Goal: Transaction & Acquisition: Purchase product/service

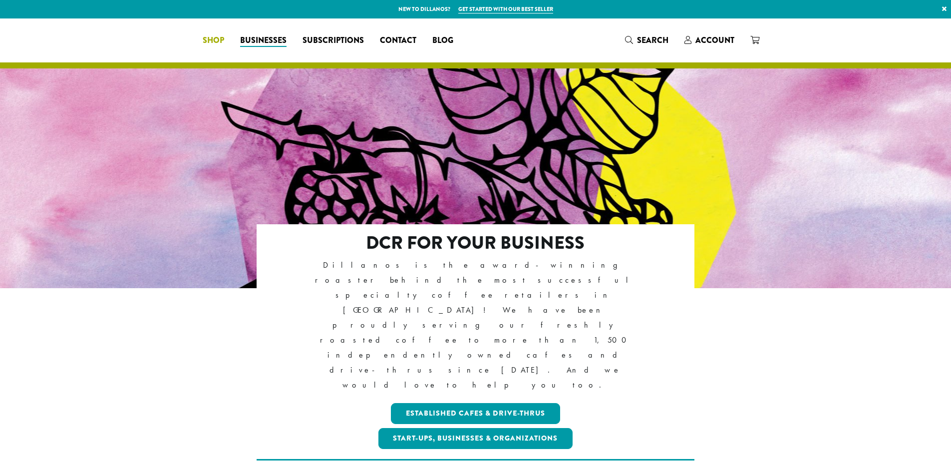
drag, startPoint x: 0, startPoint y: 0, endPoint x: 273, endPoint y: 45, distance: 276.7
click at [224, 45] on span "Shop" at bounding box center [213, 40] width 21 height 12
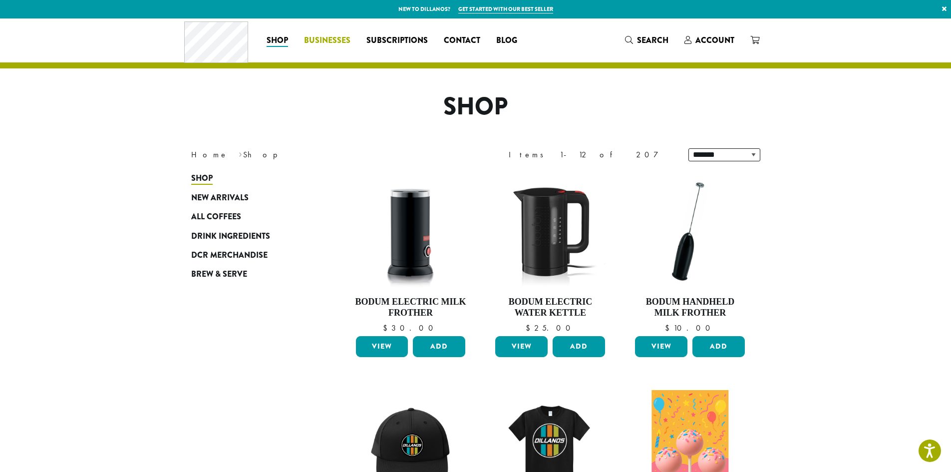
click at [344, 43] on span "Businesses" at bounding box center [327, 40] width 46 height 12
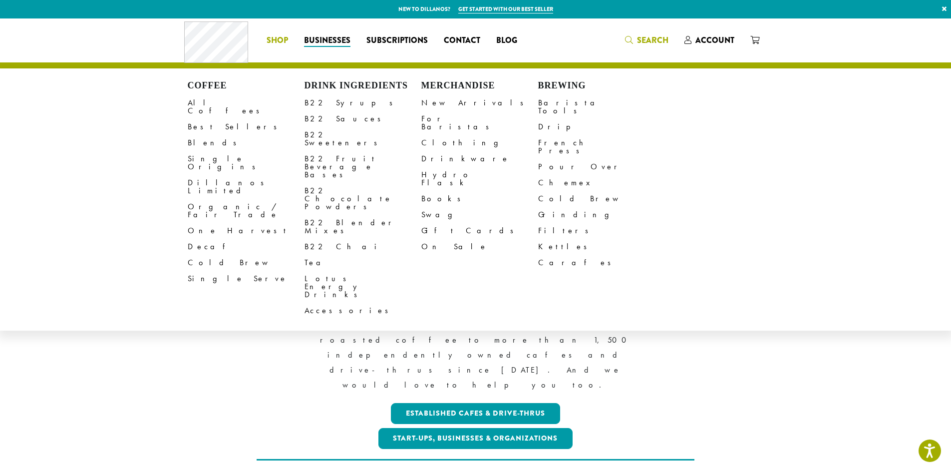
click at [638, 37] on div "Coffee All Coffees Best Sellers Blends Single Origins Dillanos Limited Organic …" at bounding box center [475, 39] width 583 height 41
click at [650, 38] on span "Search" at bounding box center [652, 39] width 31 height 11
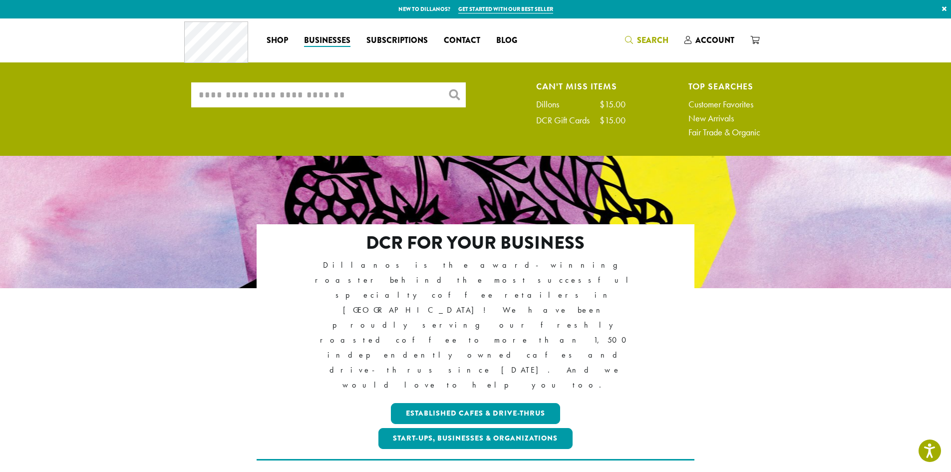
click at [352, 90] on input "What are you searching for?" at bounding box center [328, 94] width 274 height 25
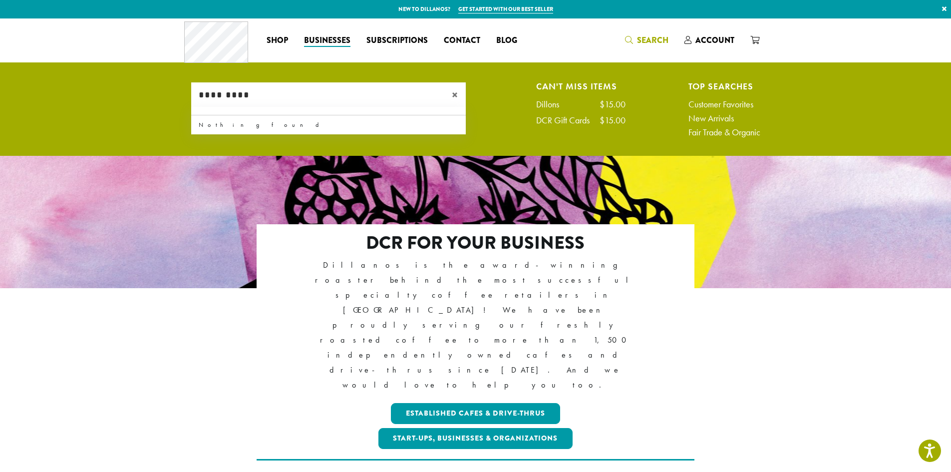
type input "*********"
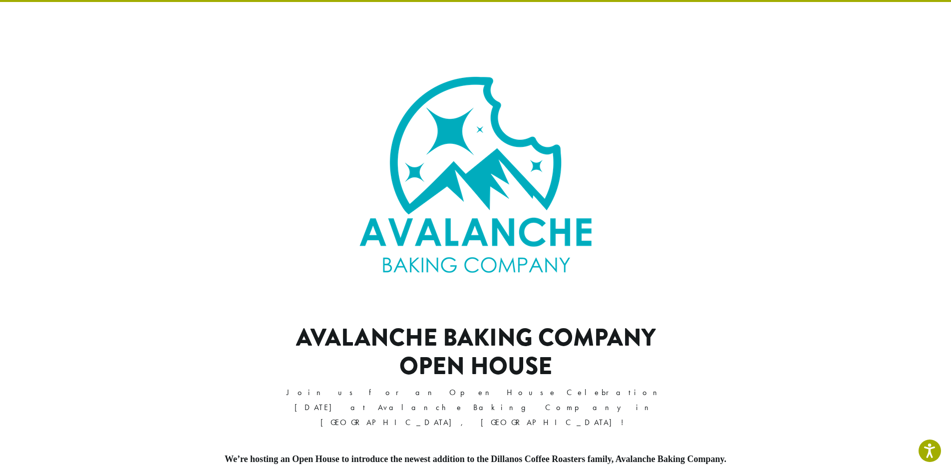
scroll to position [42, 0]
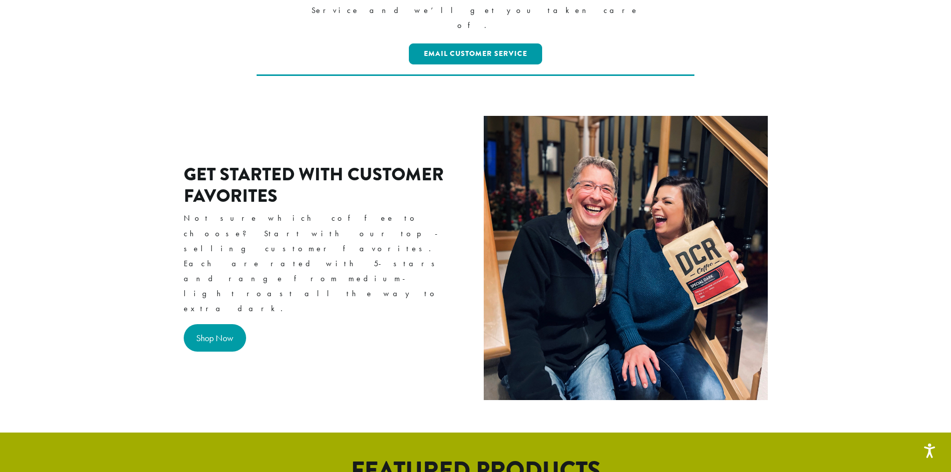
scroll to position [349, 0]
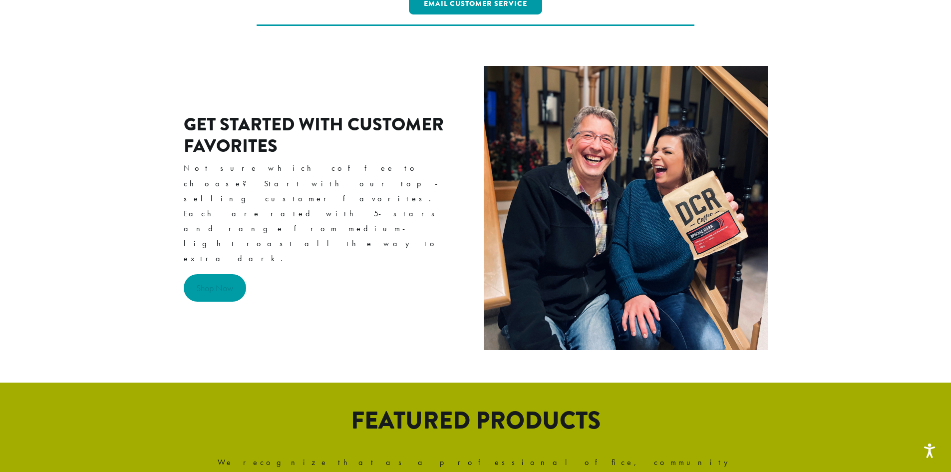
click at [215, 274] on link "Shop Now" at bounding box center [215, 287] width 63 height 27
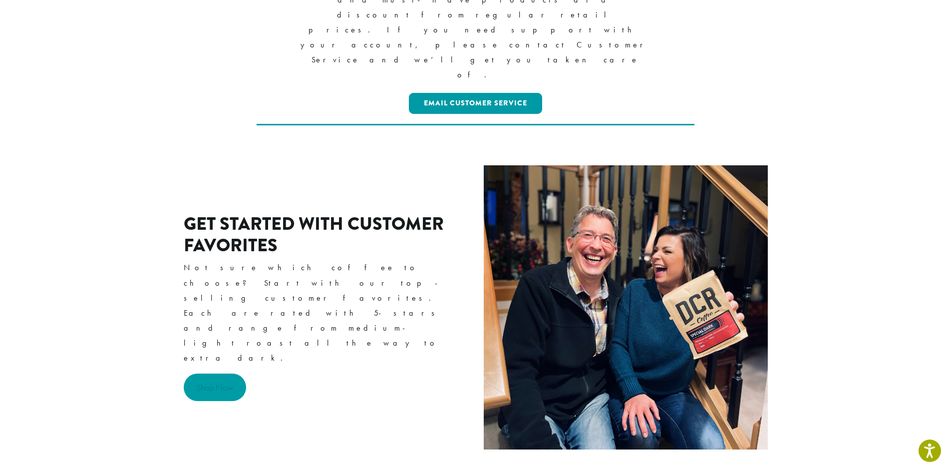
scroll to position [100, 0]
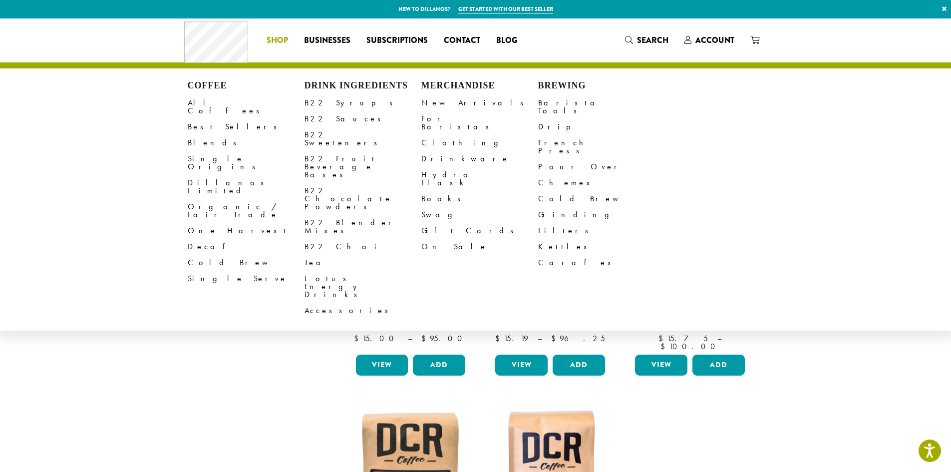
click at [290, 44] on link "Shop" at bounding box center [276, 40] width 37 height 16
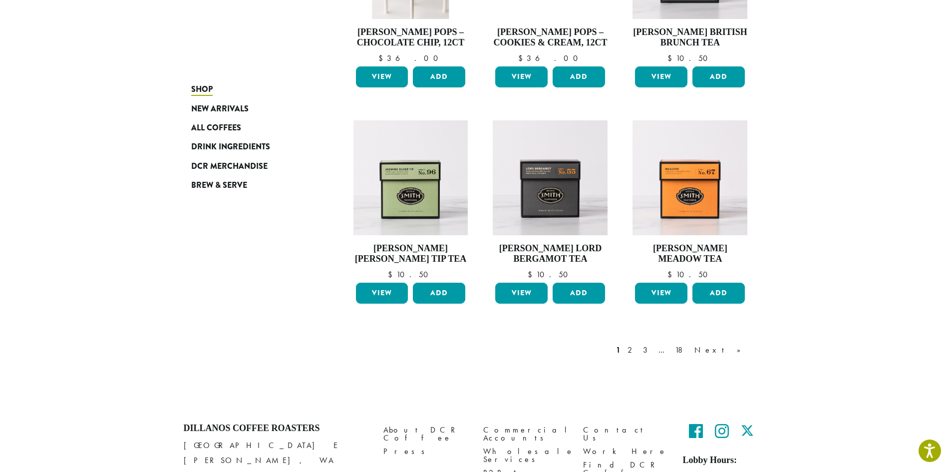
scroll to position [765, 0]
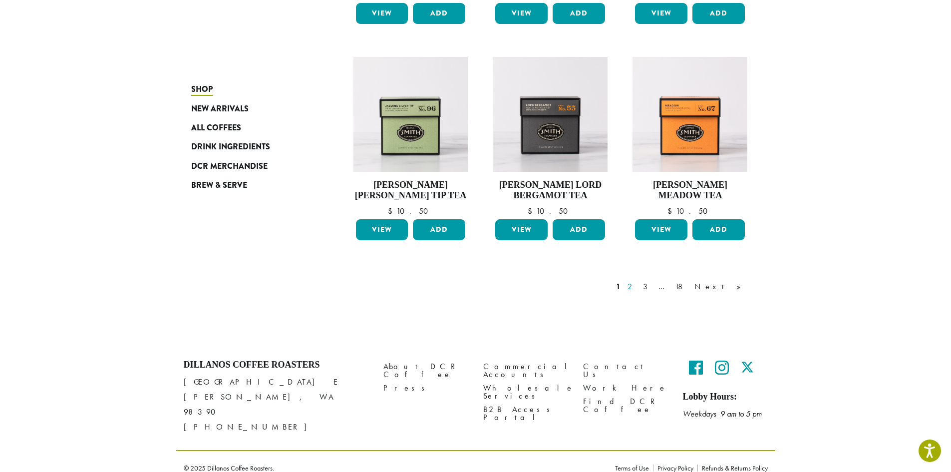
click at [638, 285] on link "2" at bounding box center [631, 286] width 12 height 12
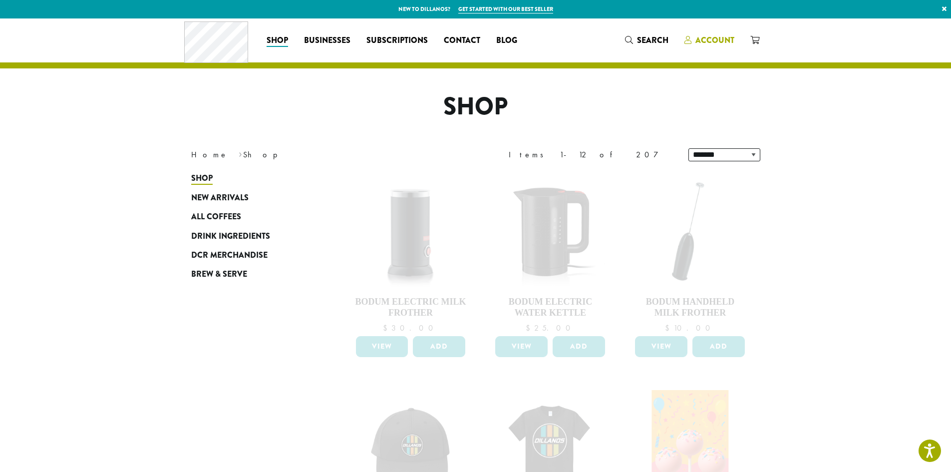
click at [712, 43] on span "Account" at bounding box center [714, 39] width 39 height 11
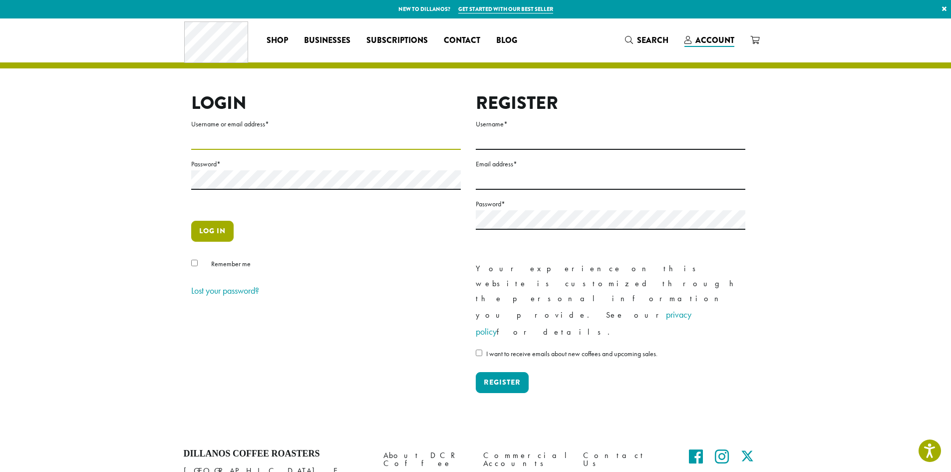
type input "**********"
click at [215, 233] on button "Log in" at bounding box center [212, 231] width 42 height 21
click at [216, 233] on button "Log in" at bounding box center [212, 231] width 42 height 21
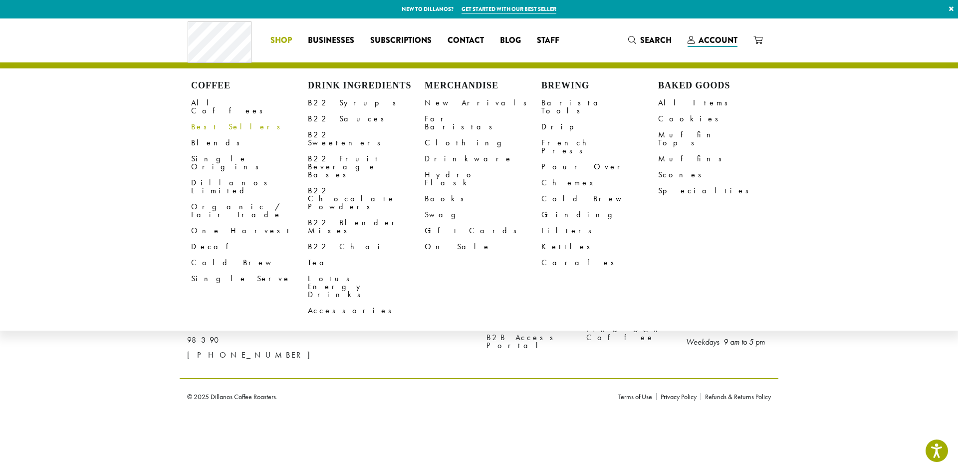
click at [273, 45] on li "Coffee All Coffees Best Sellers Blends Single Origins Dillanos Limited Organic …" at bounding box center [280, 40] width 37 height 16
click at [671, 104] on link "All Items" at bounding box center [716, 103] width 117 height 16
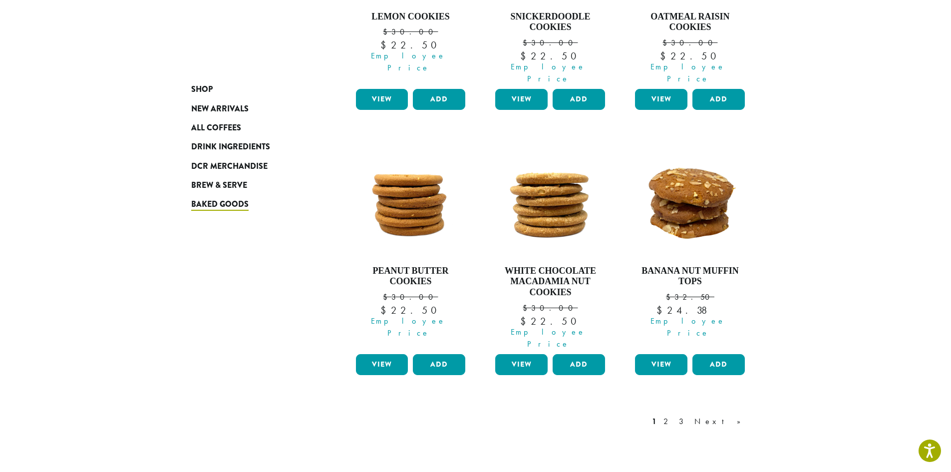
scroll to position [880, 0]
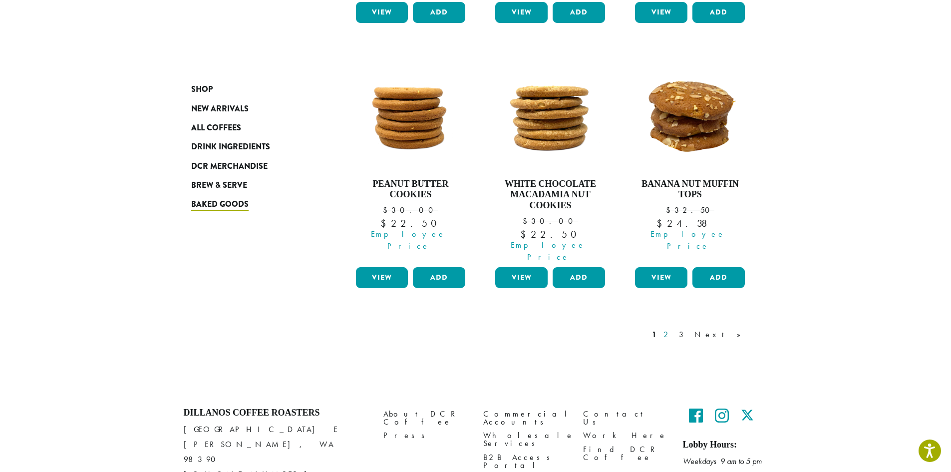
click at [674, 328] on link "2" at bounding box center [667, 334] width 12 height 12
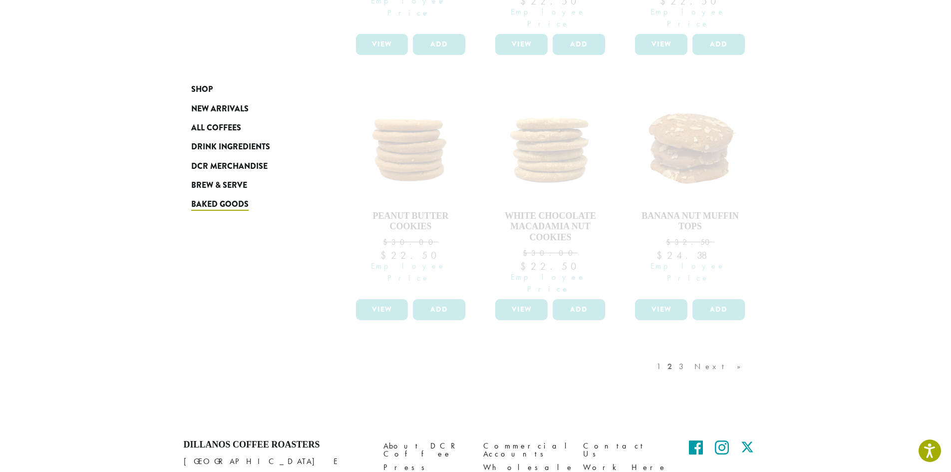
scroll to position [880, 0]
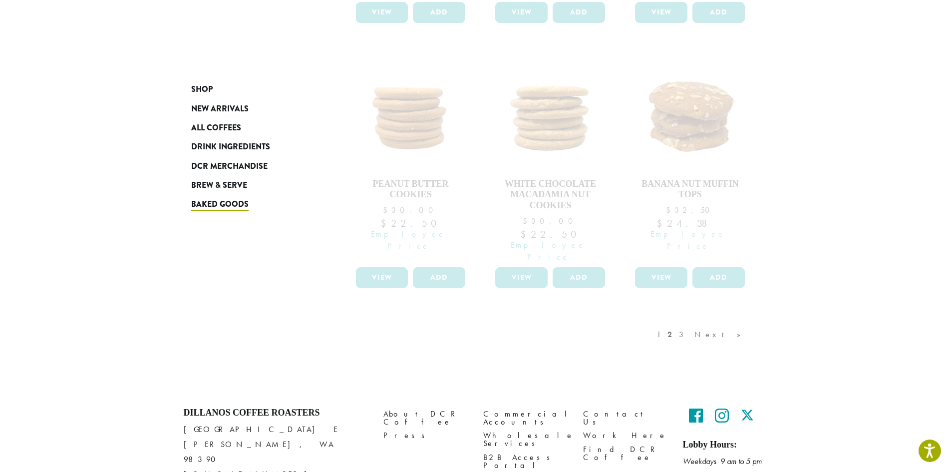
click at [704, 321] on div "1 2 3 Next »" at bounding box center [703, 344] width 98 height 47
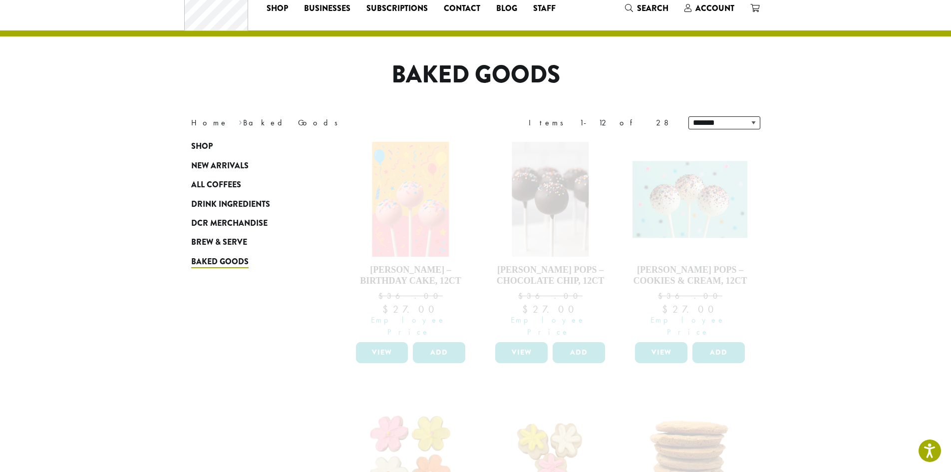
scroll to position [0, 0]
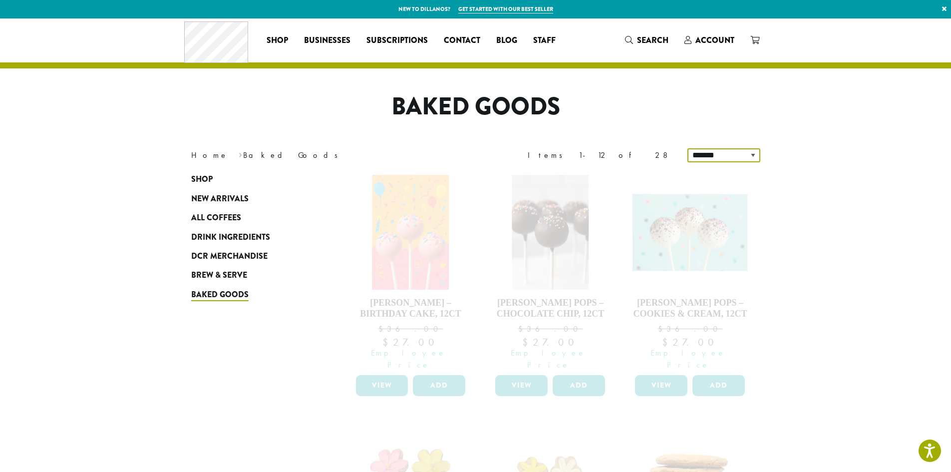
click at [709, 156] on select "**********" at bounding box center [723, 155] width 73 height 14
click at [618, 154] on div "**********" at bounding box center [625, 155] width 284 height 28
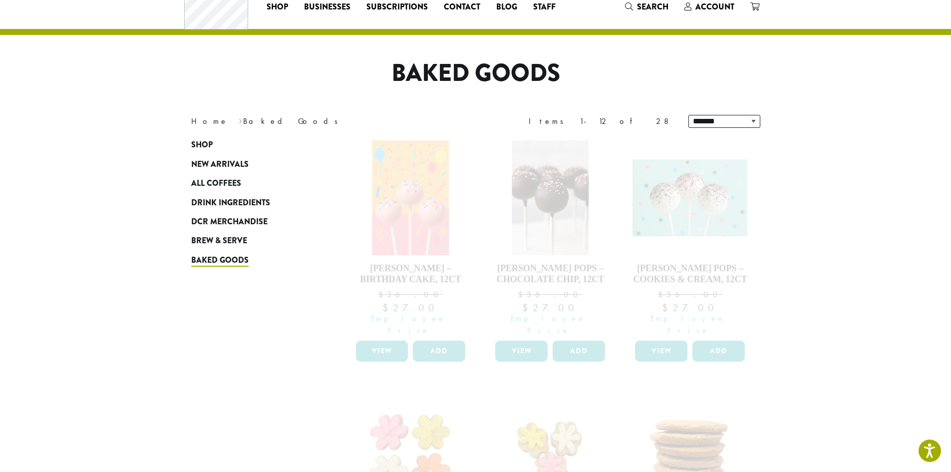
scroll to position [50, 0]
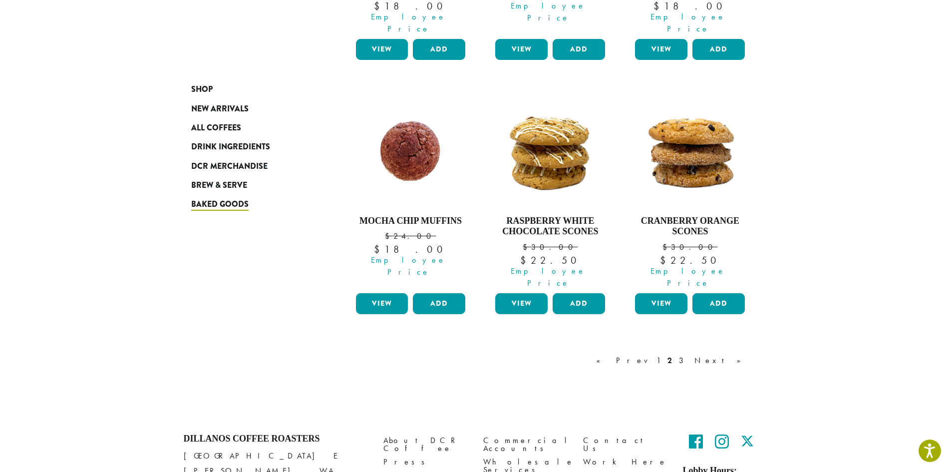
scroll to position [869, 0]
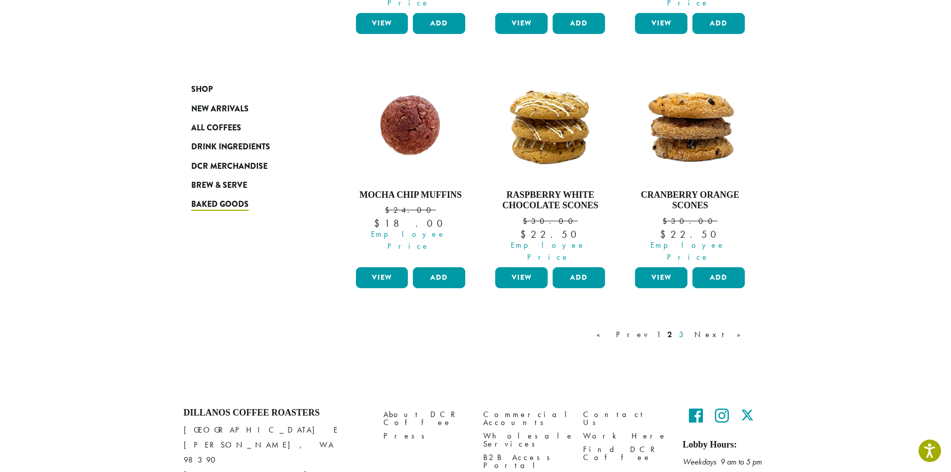
click at [689, 328] on link "3" at bounding box center [683, 334] width 12 height 12
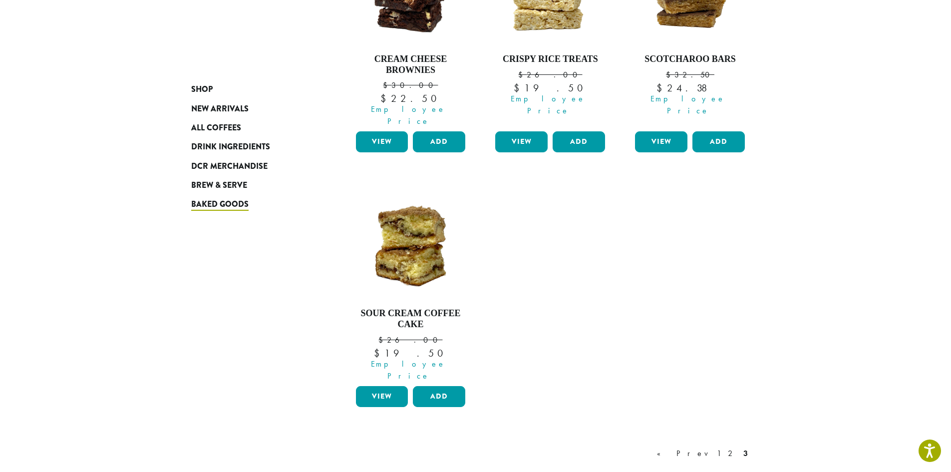
scroll to position [250, 0]
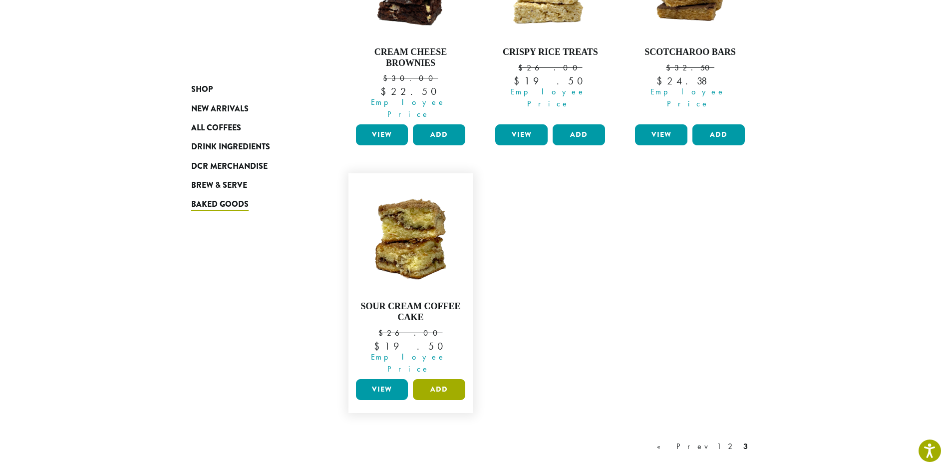
click at [436, 379] on button "Add" at bounding box center [439, 389] width 52 height 21
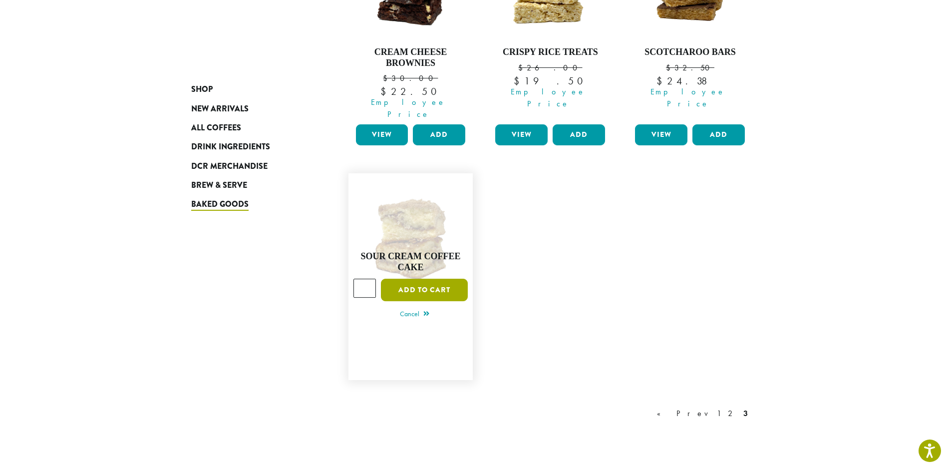
click at [449, 278] on button "Add to cart" at bounding box center [424, 289] width 87 height 22
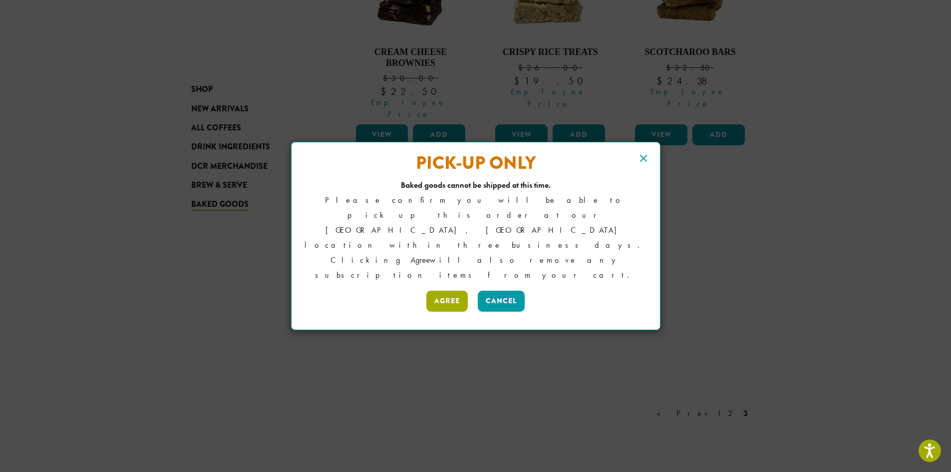
click at [449, 290] on button "Agree" at bounding box center [446, 300] width 41 height 21
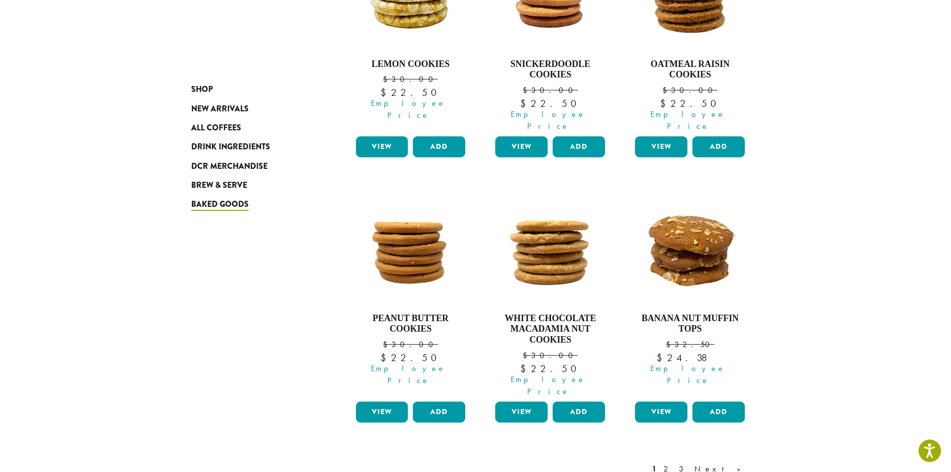
scroll to position [880, 0]
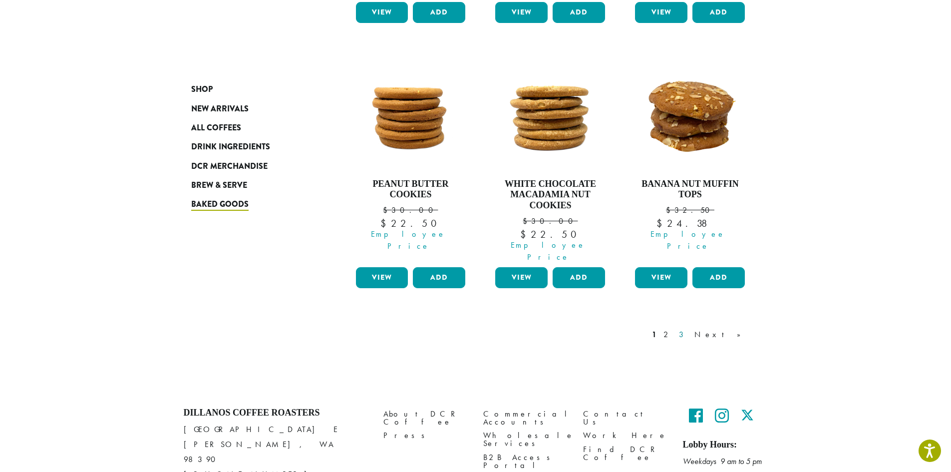
click at [689, 328] on link "3" at bounding box center [683, 334] width 12 height 12
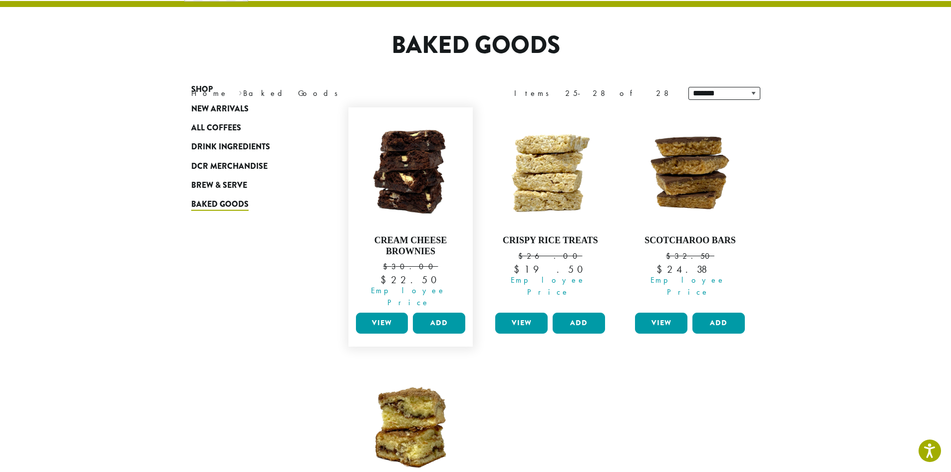
scroll to position [211, 0]
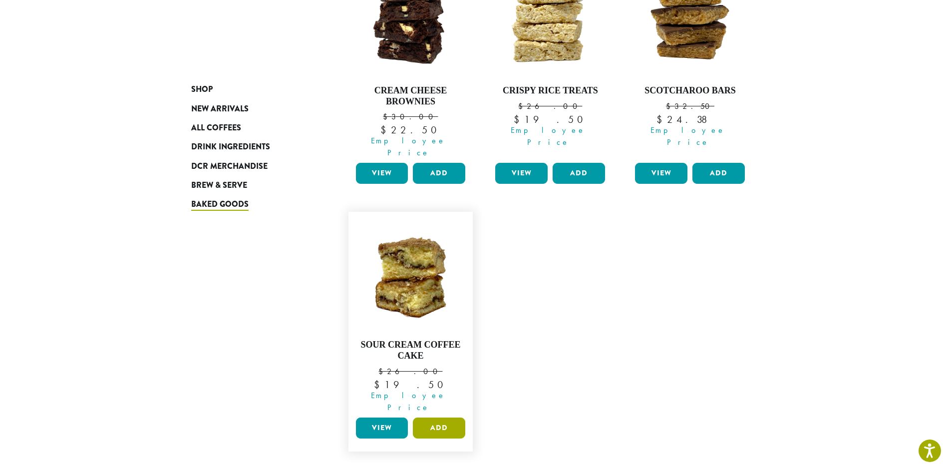
click at [437, 417] on button "Add" at bounding box center [439, 427] width 52 height 21
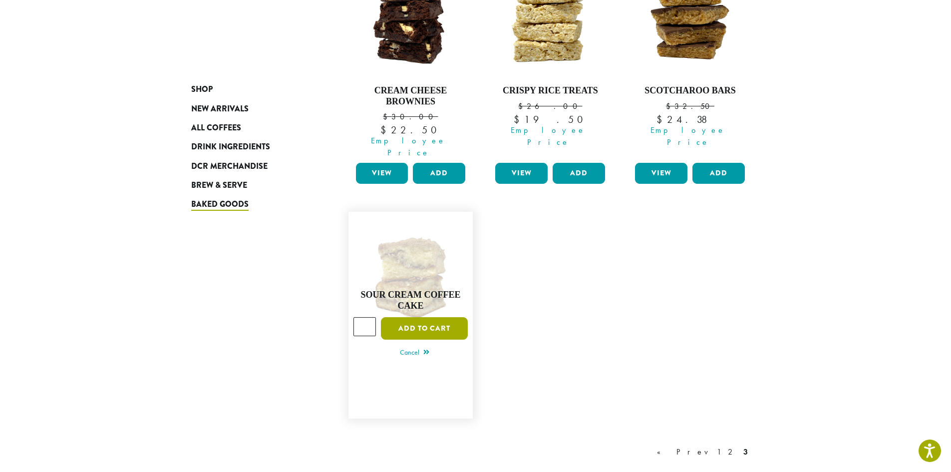
click at [420, 317] on button "Add to cart" at bounding box center [424, 328] width 87 height 22
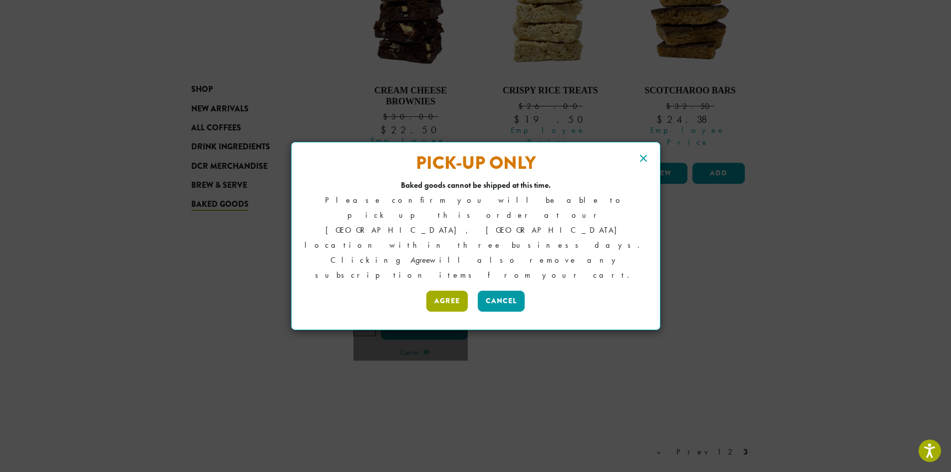
click at [446, 290] on button "Agree" at bounding box center [446, 300] width 41 height 21
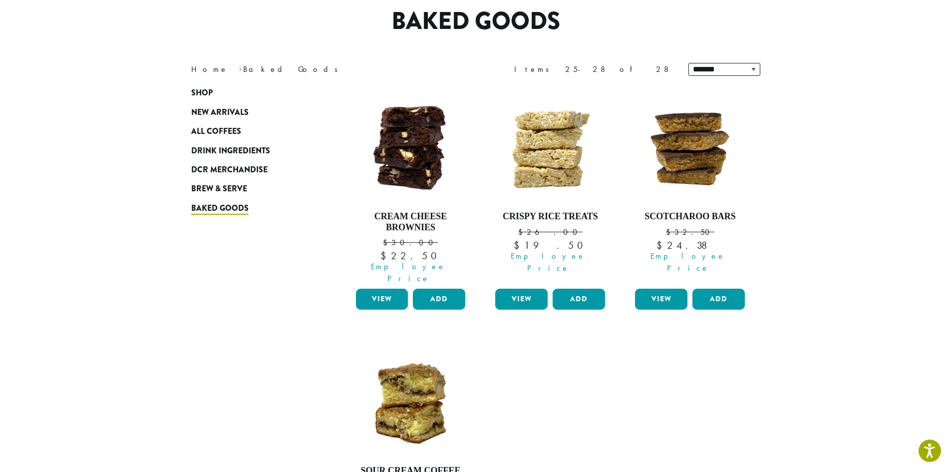
scroll to position [0, 0]
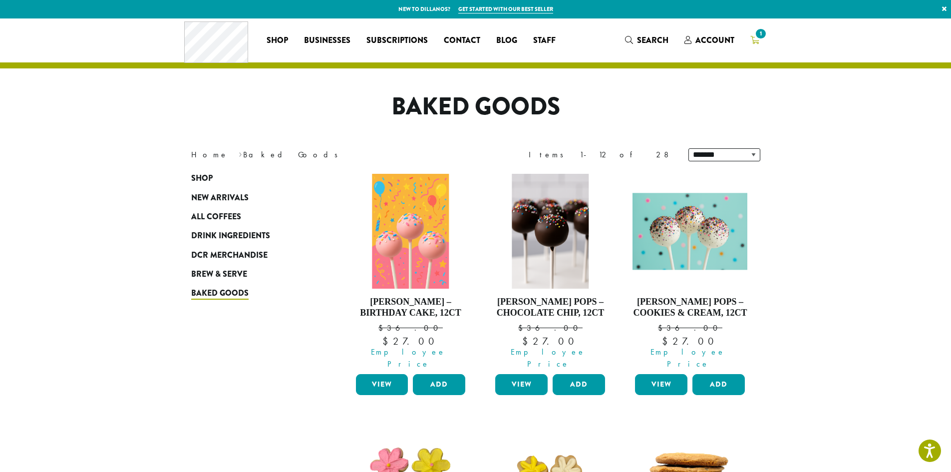
click at [765, 39] on link "1" at bounding box center [754, 40] width 25 height 16
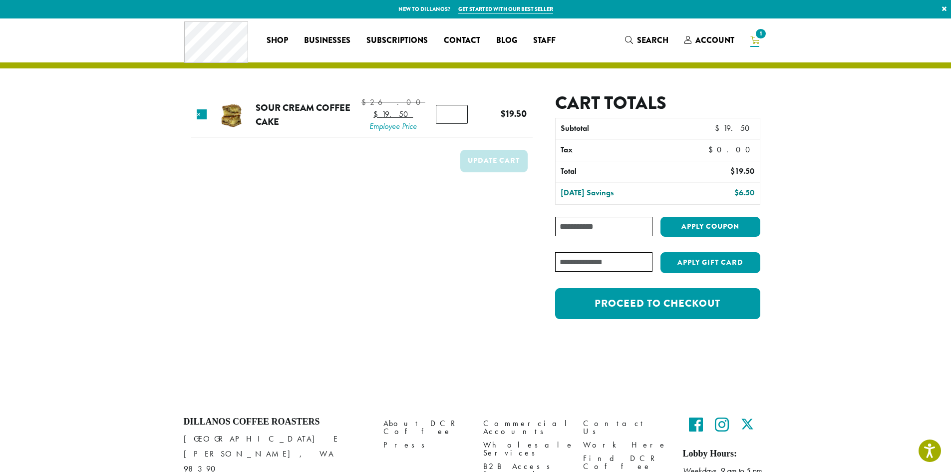
click at [579, 224] on input "Coupon:" at bounding box center [603, 226] width 97 height 19
type input "*"
type input "**********"
click at [708, 224] on button "Apply coupon" at bounding box center [710, 227] width 100 height 20
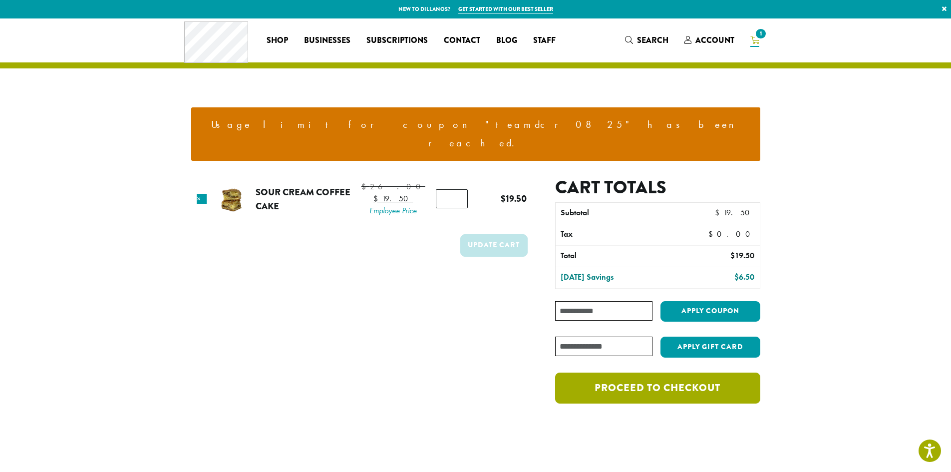
click at [623, 379] on link "Proceed to checkout" at bounding box center [657, 387] width 205 height 31
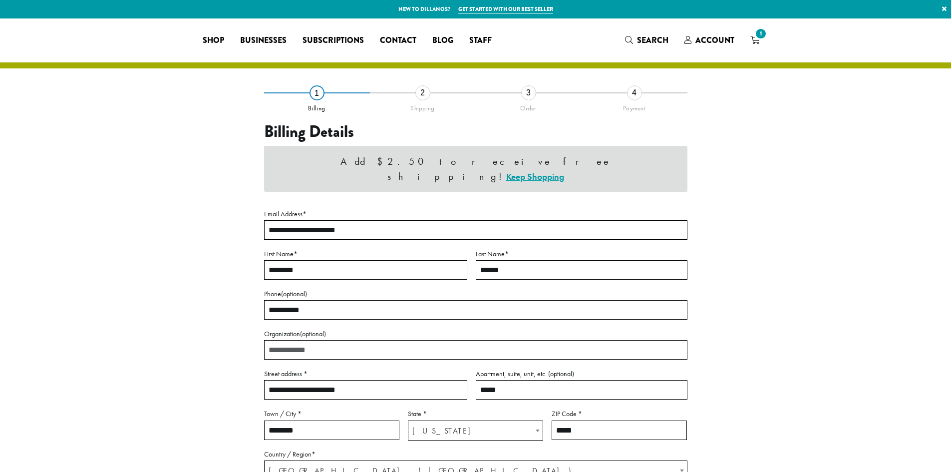
select select "**"
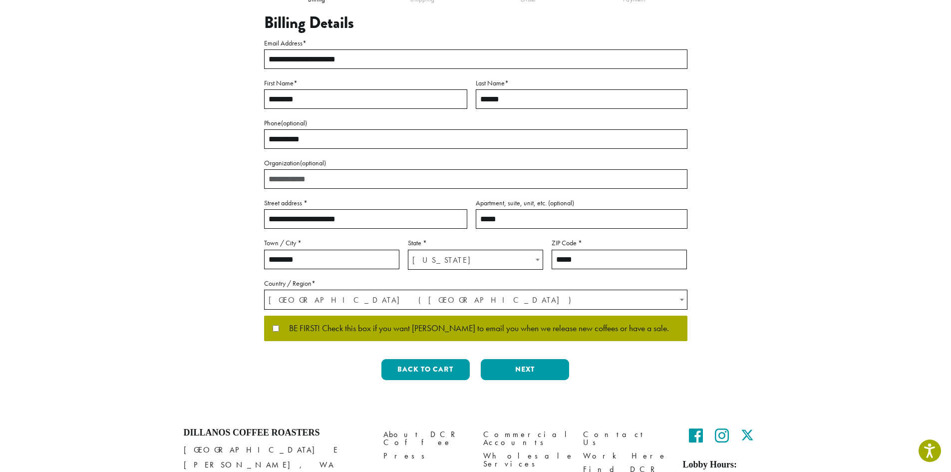
scroll to position [50, 0]
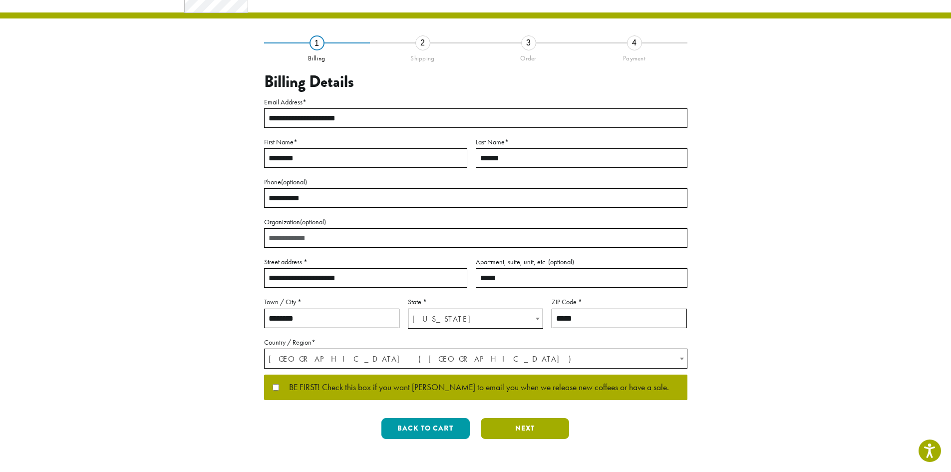
click at [521, 429] on button "Next" at bounding box center [525, 428] width 88 height 21
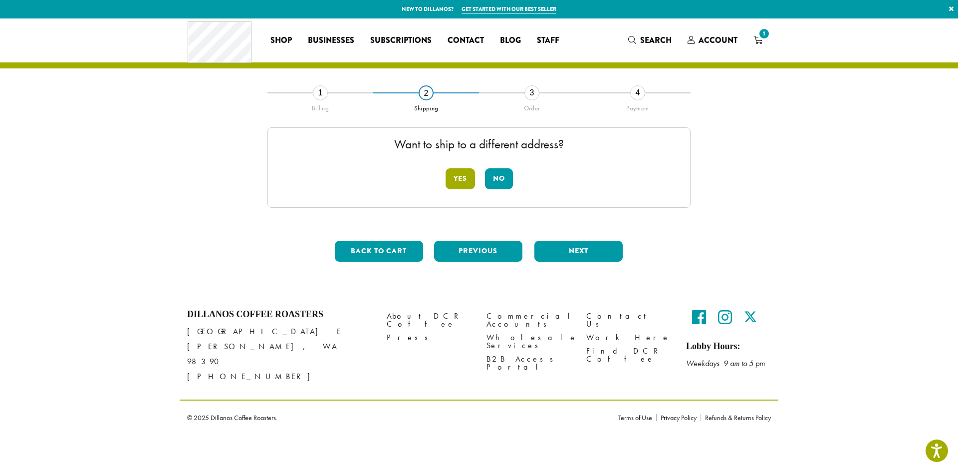
click at [460, 178] on button "Yes" at bounding box center [460, 178] width 29 height 21
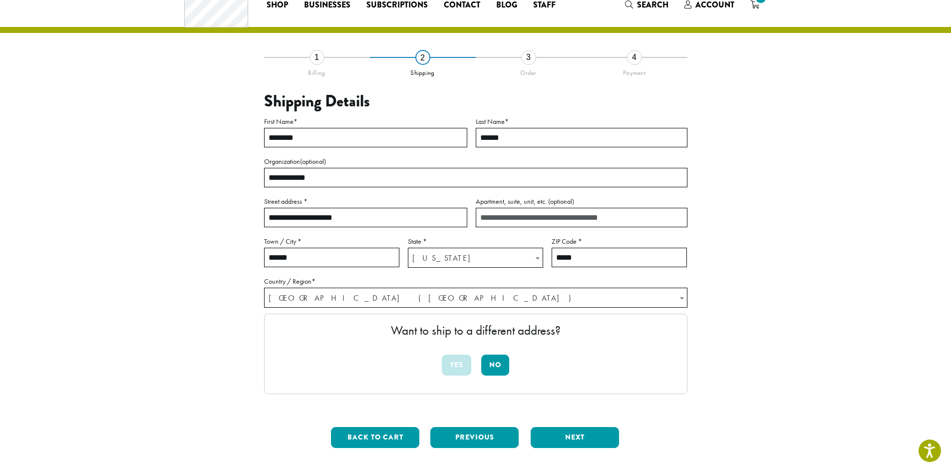
scroll to position [100, 0]
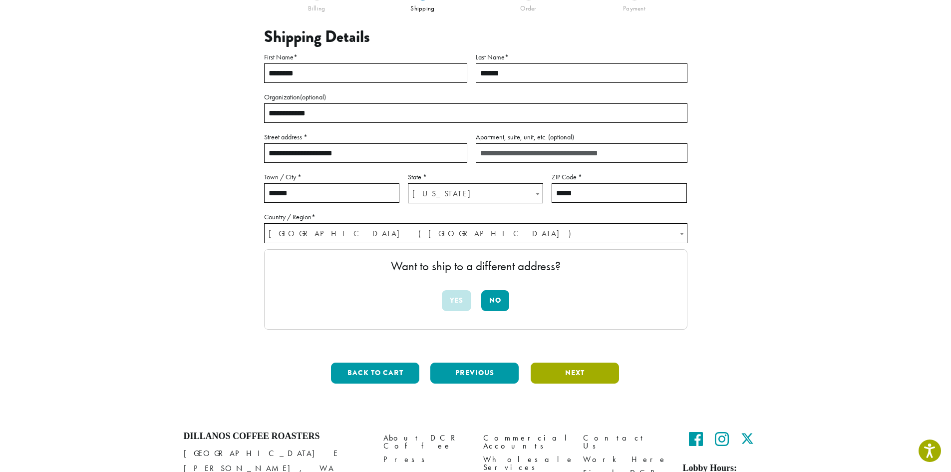
click at [558, 371] on button "Next" at bounding box center [574, 372] width 88 height 21
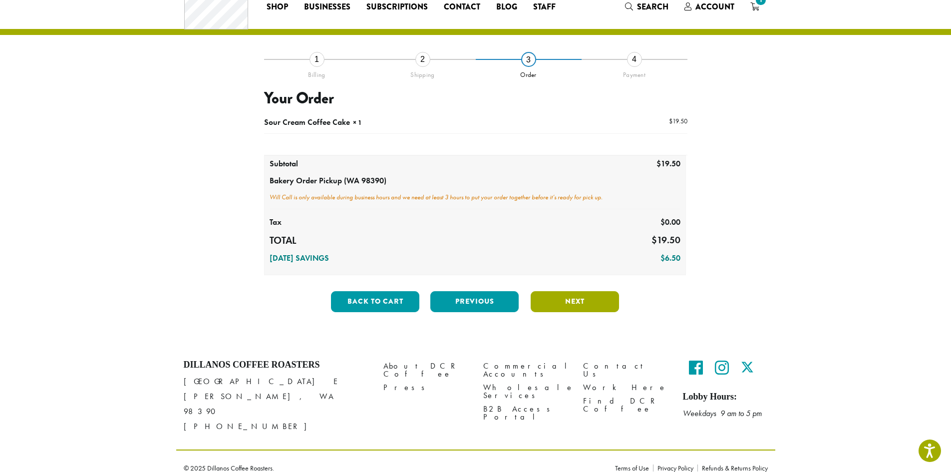
click at [585, 304] on button "Next" at bounding box center [574, 301] width 88 height 21
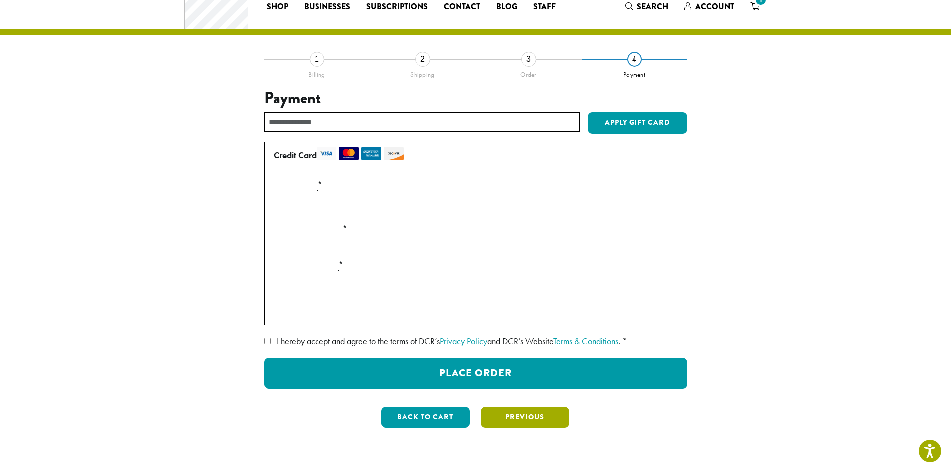
click at [504, 419] on button "Previous" at bounding box center [525, 416] width 88 height 21
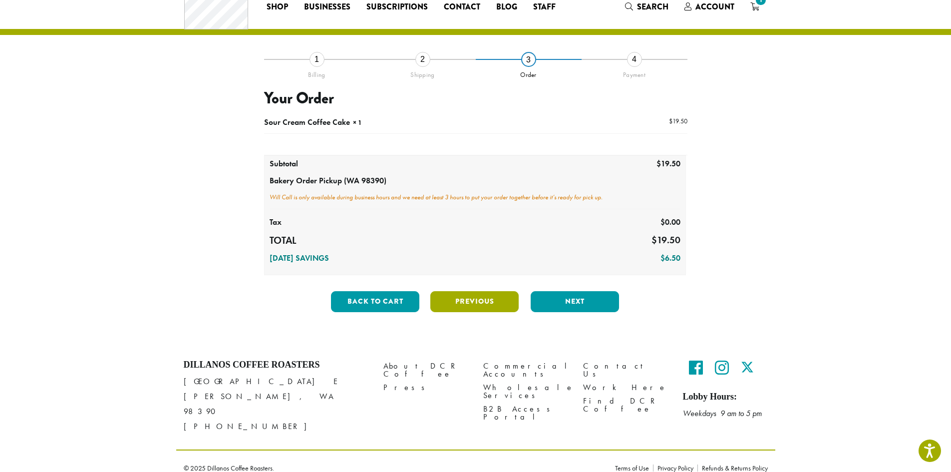
click at [471, 306] on button "Previous" at bounding box center [474, 301] width 88 height 21
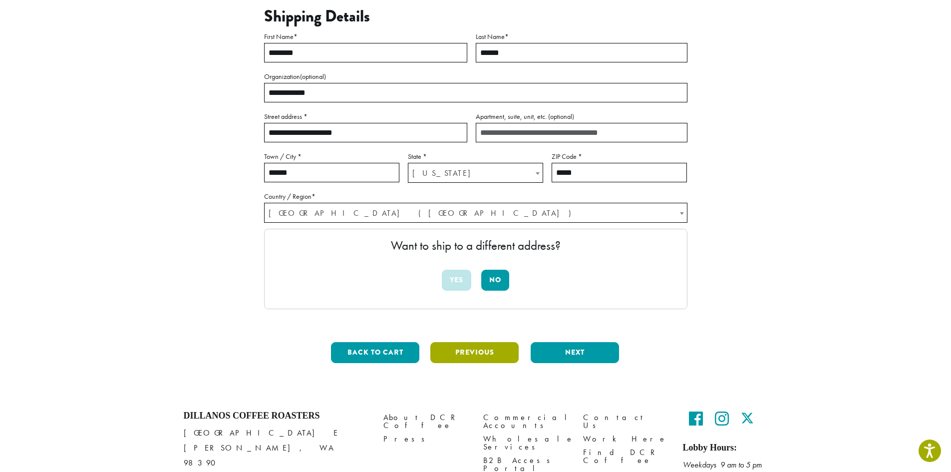
scroll to position [133, 0]
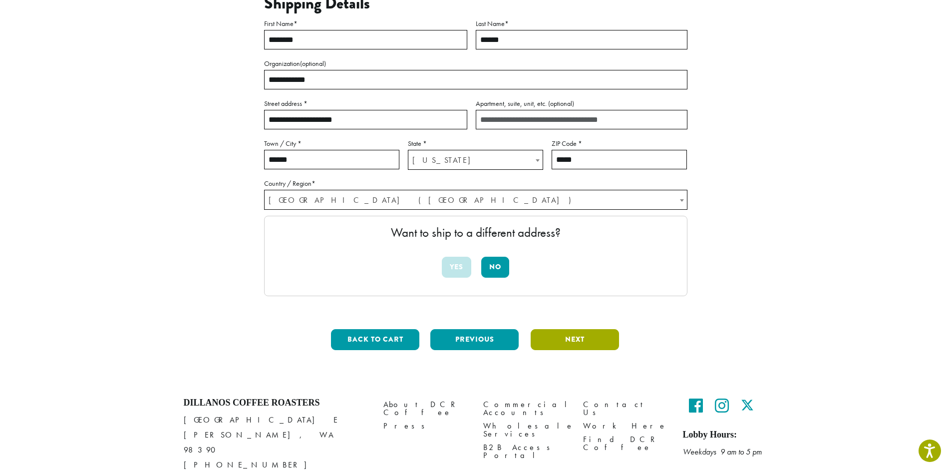
click at [596, 337] on button "Next" at bounding box center [574, 339] width 88 height 21
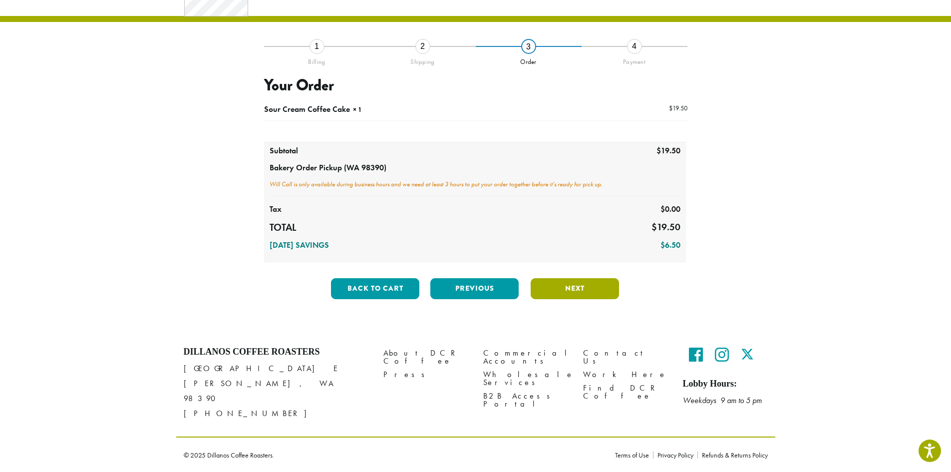
scroll to position [33, 0]
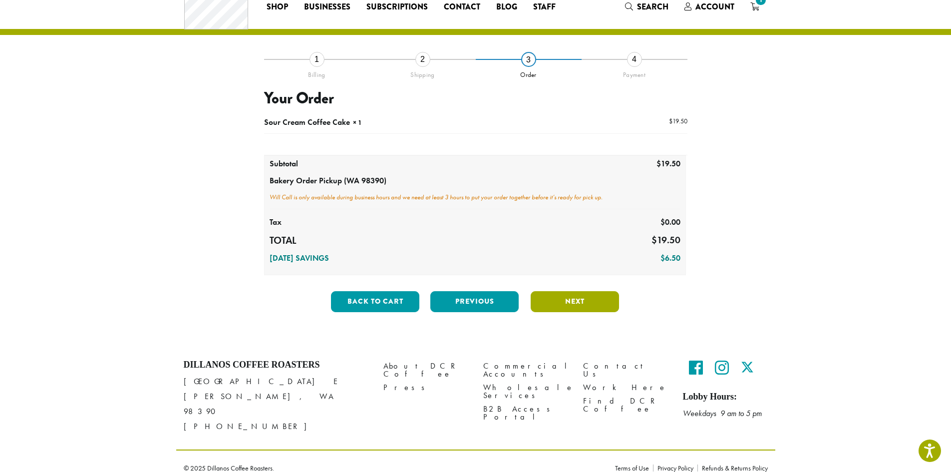
click at [561, 305] on button "Next" at bounding box center [574, 301] width 88 height 21
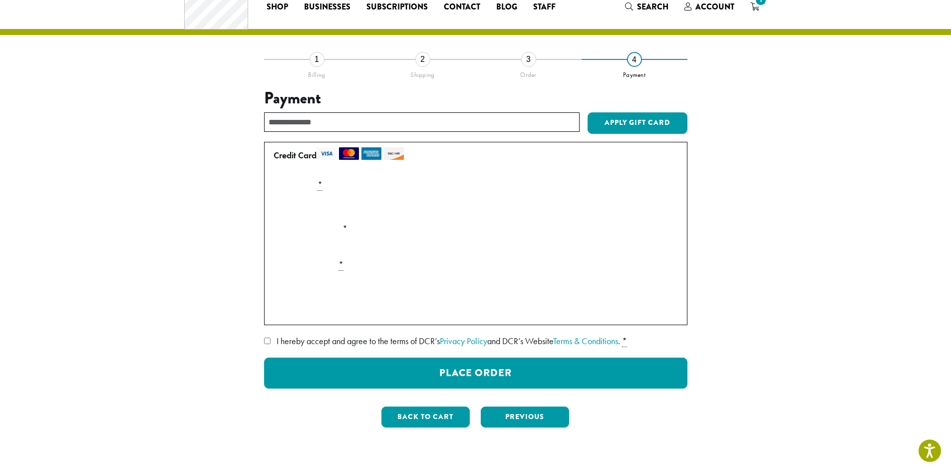
click at [665, 208] on div "Payment Info" at bounding box center [475, 207] width 412 height 28
click at [340, 119] on input "text" at bounding box center [421, 121] width 315 height 19
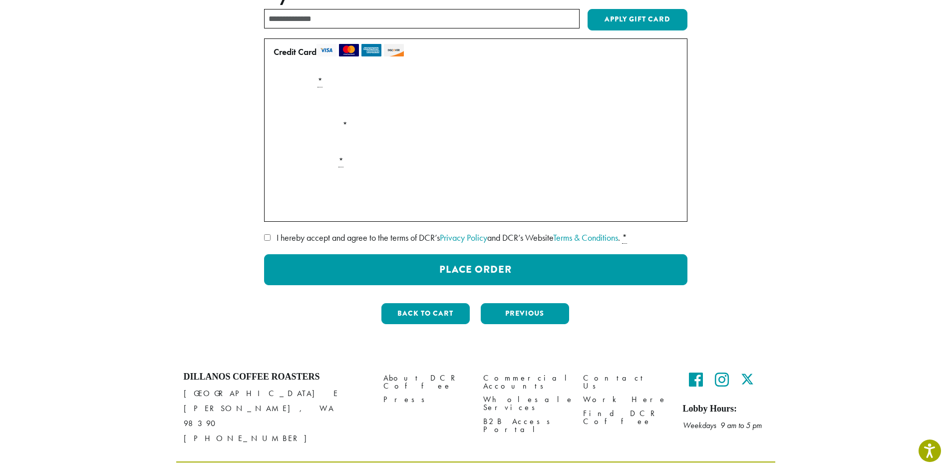
scroll to position [149, 0]
